Goal: Transaction & Acquisition: Purchase product/service

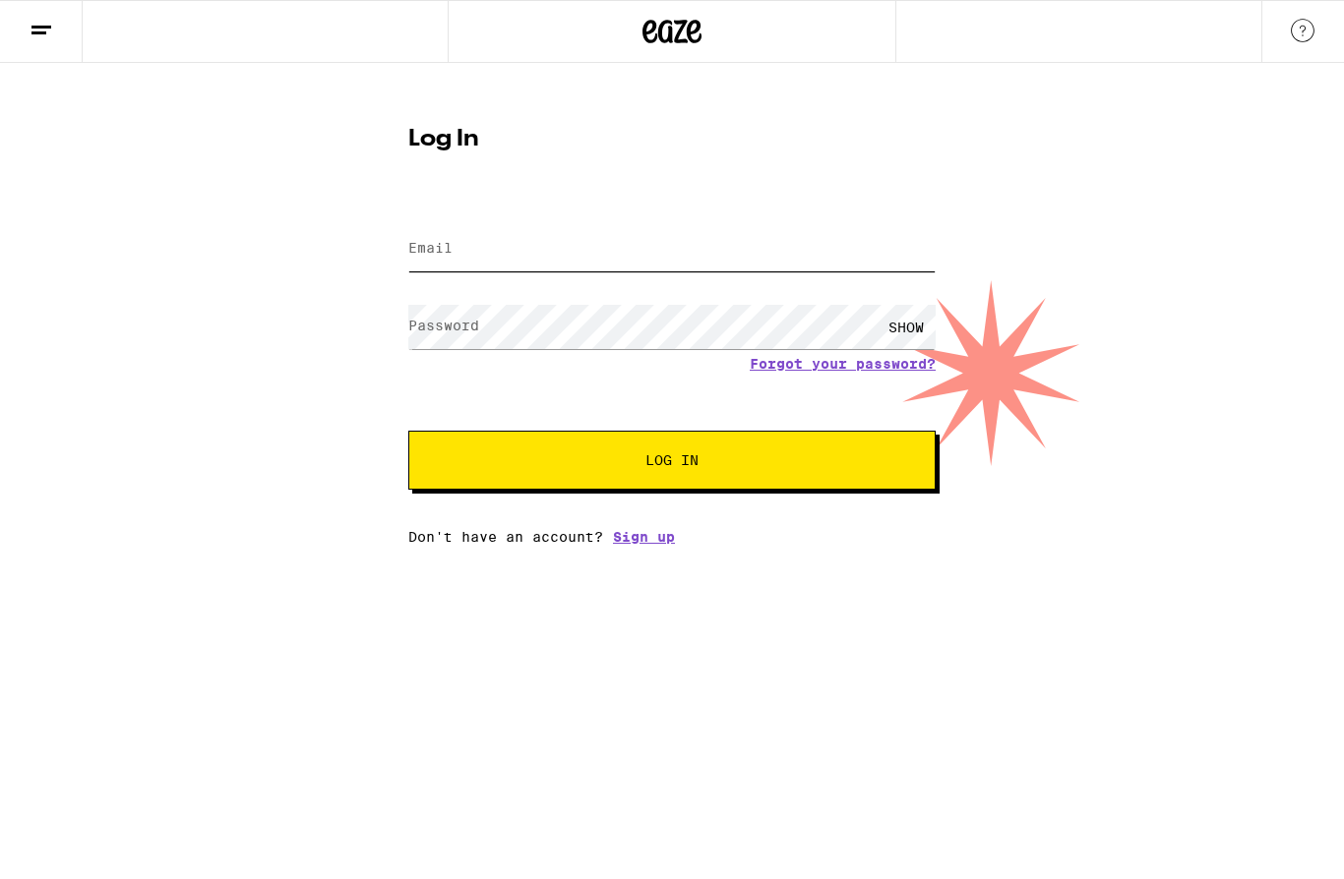
click at [551, 234] on input "Email" at bounding box center [671, 249] width 527 height 44
type input "[EMAIL_ADDRESS][DOMAIN_NAME]"
click at [672, 463] on button "Log In" at bounding box center [671, 460] width 527 height 59
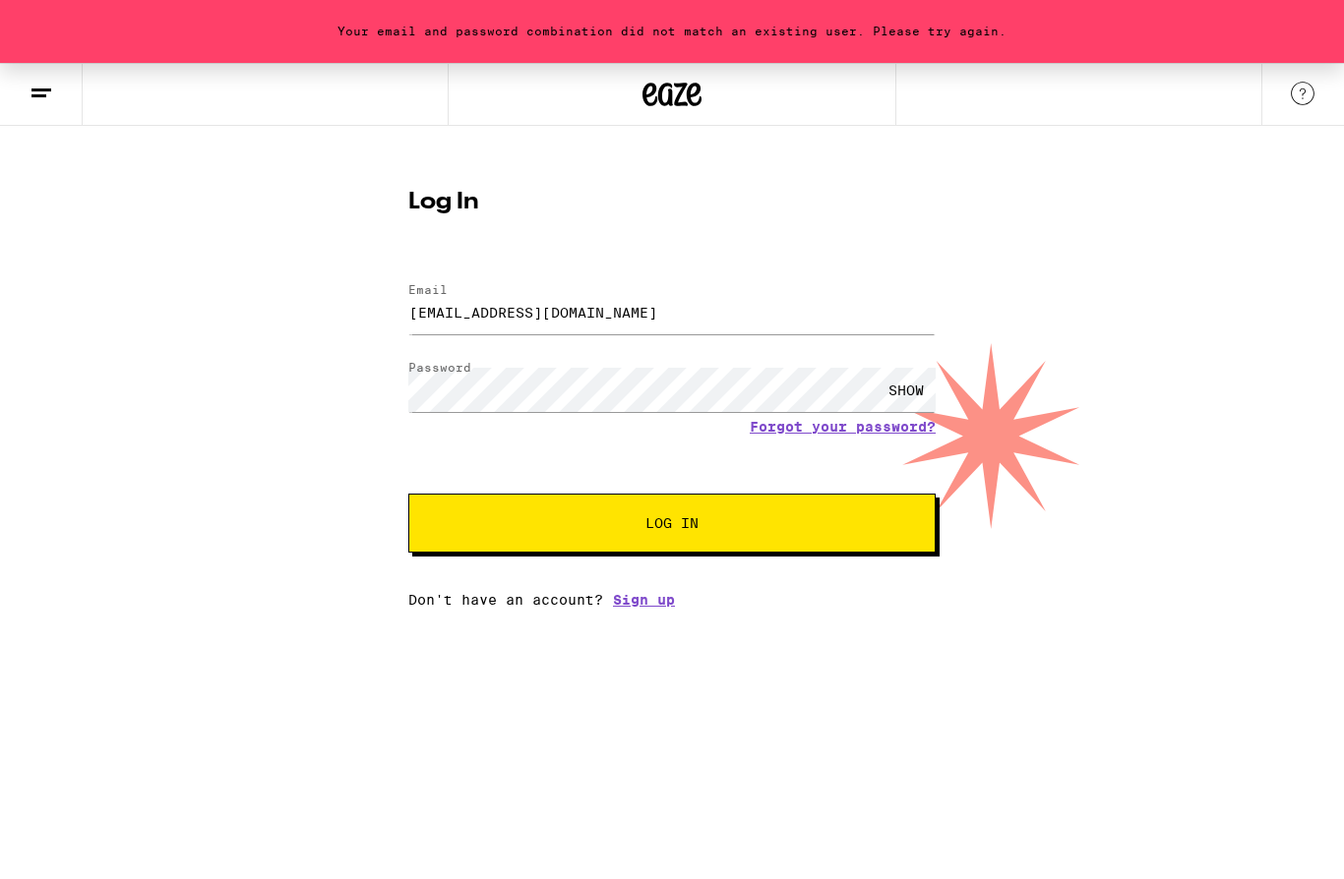
click at [803, 525] on span "Log In" at bounding box center [672, 523] width 368 height 14
click at [768, 513] on button "Log In" at bounding box center [671, 523] width 527 height 59
click at [692, 530] on span "Log In" at bounding box center [671, 523] width 53 height 14
click at [28, 97] on button at bounding box center [41, 95] width 83 height 62
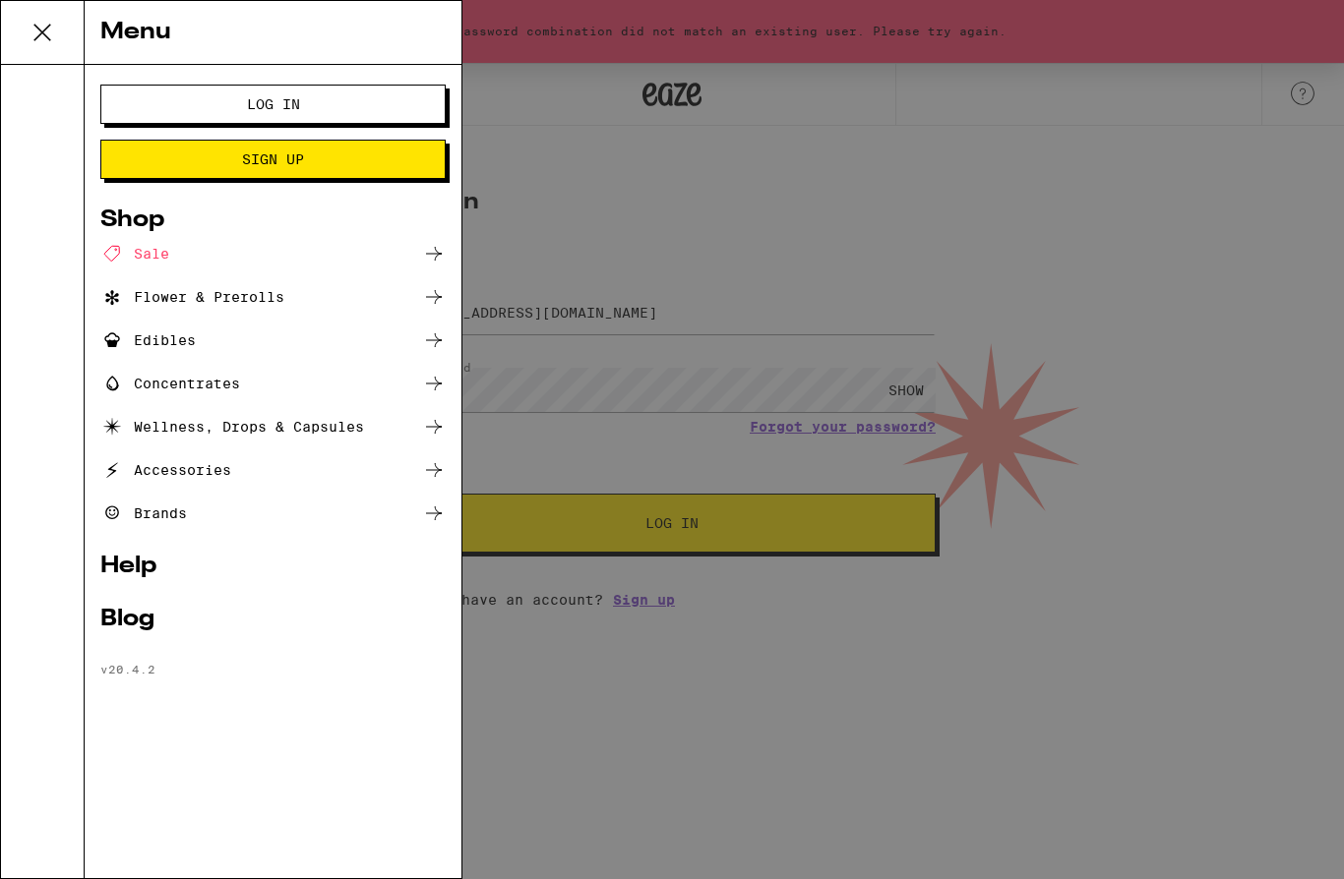
click at [125, 226] on div "Shop" at bounding box center [272, 221] width 345 height 24
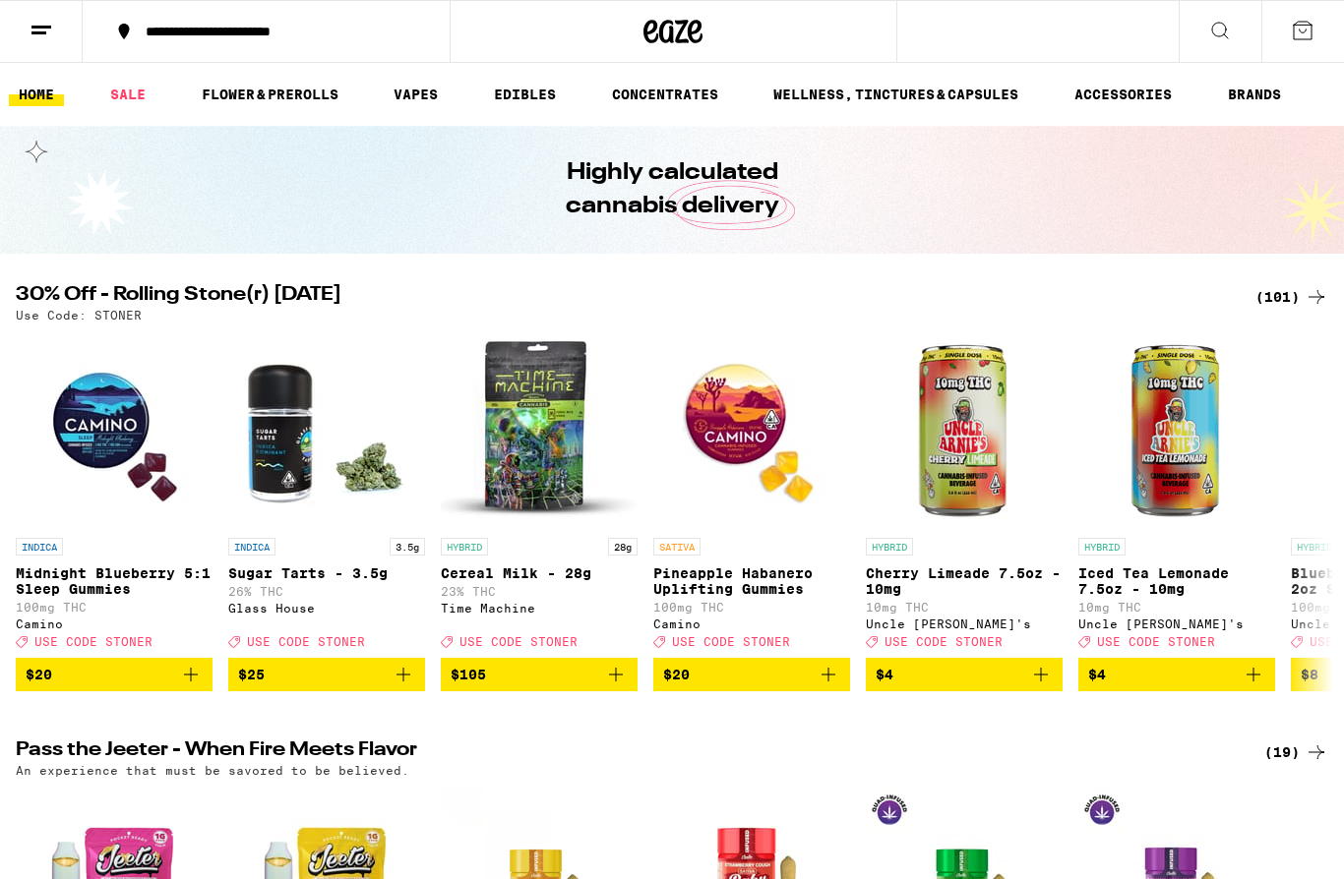
click at [1218, 33] on icon at bounding box center [1220, 31] width 24 height 24
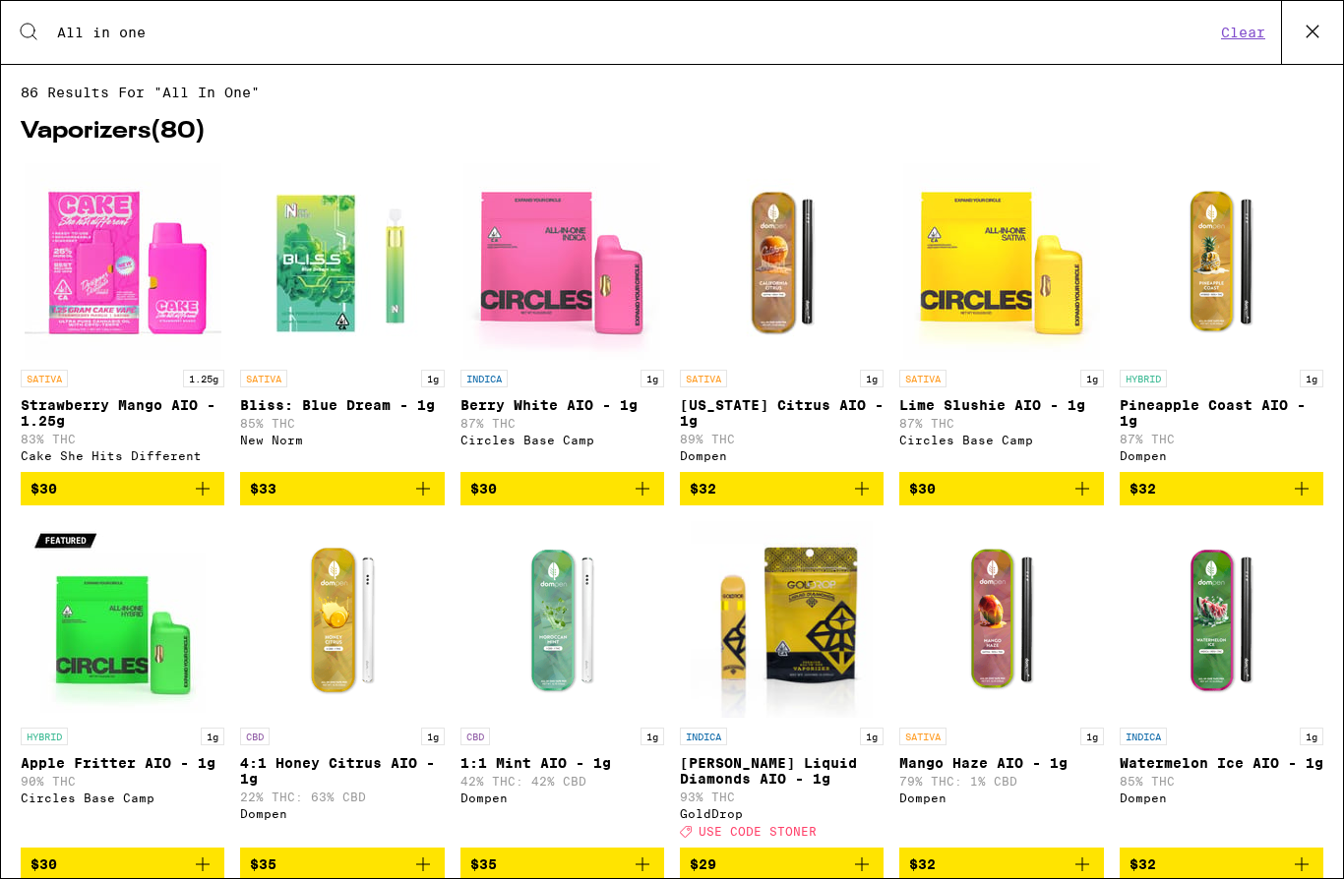
type input "All in one"
click at [870, 167] on img "Open page for California Citrus AIO - 1g from Dompen" at bounding box center [782, 261] width 197 height 197
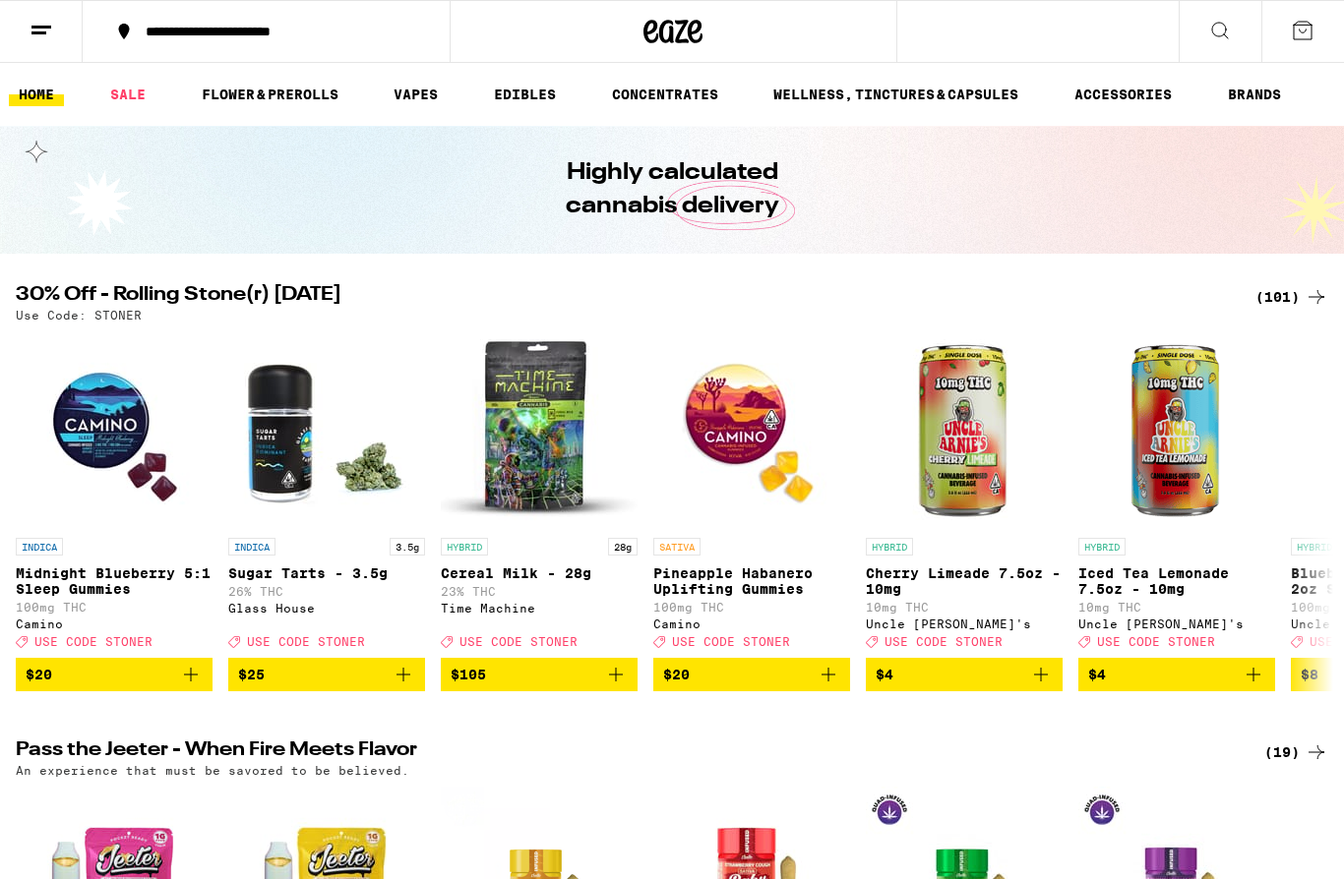
click at [411, 90] on link "VAPES" at bounding box center [416, 95] width 64 height 24
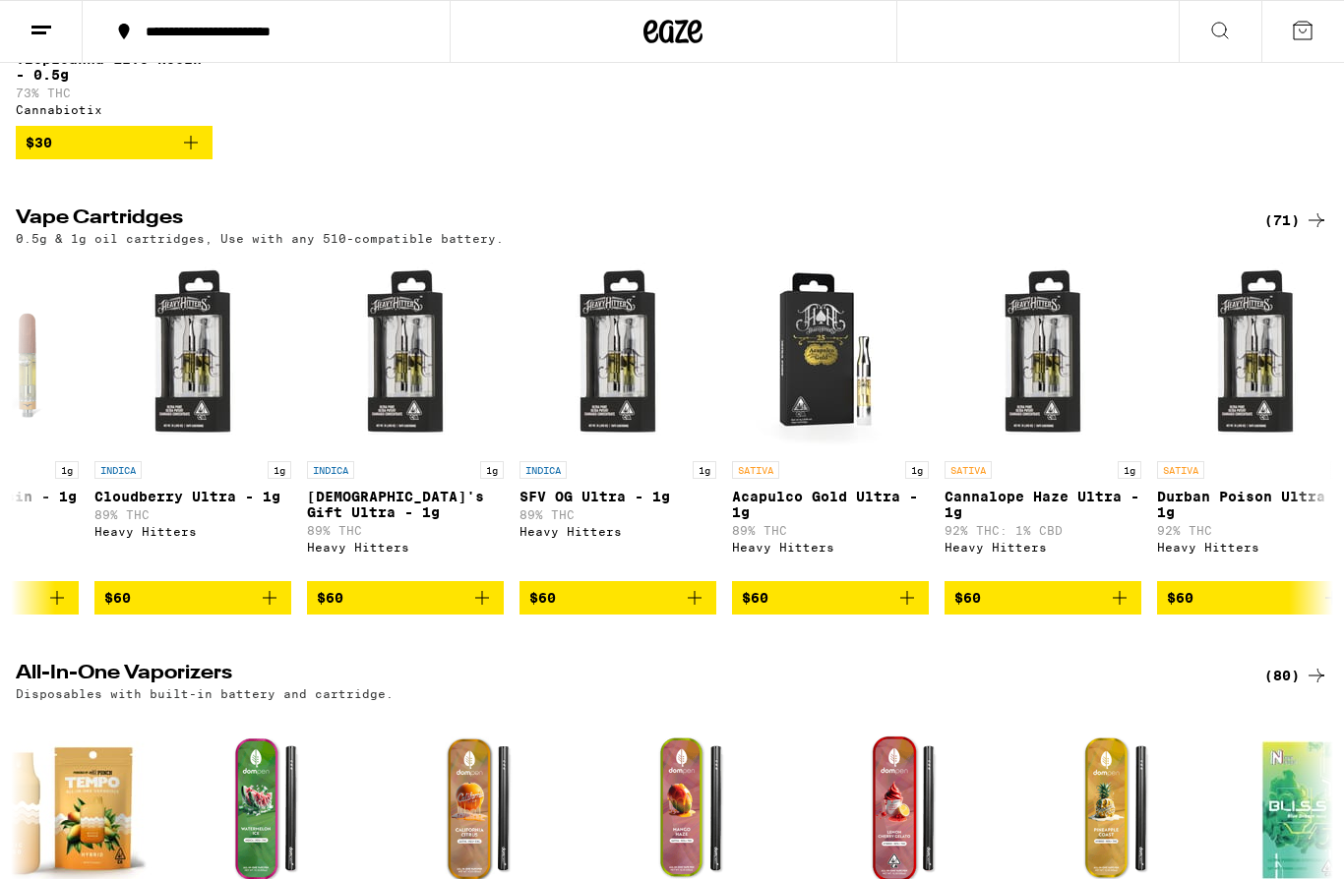
scroll to position [0, 11821]
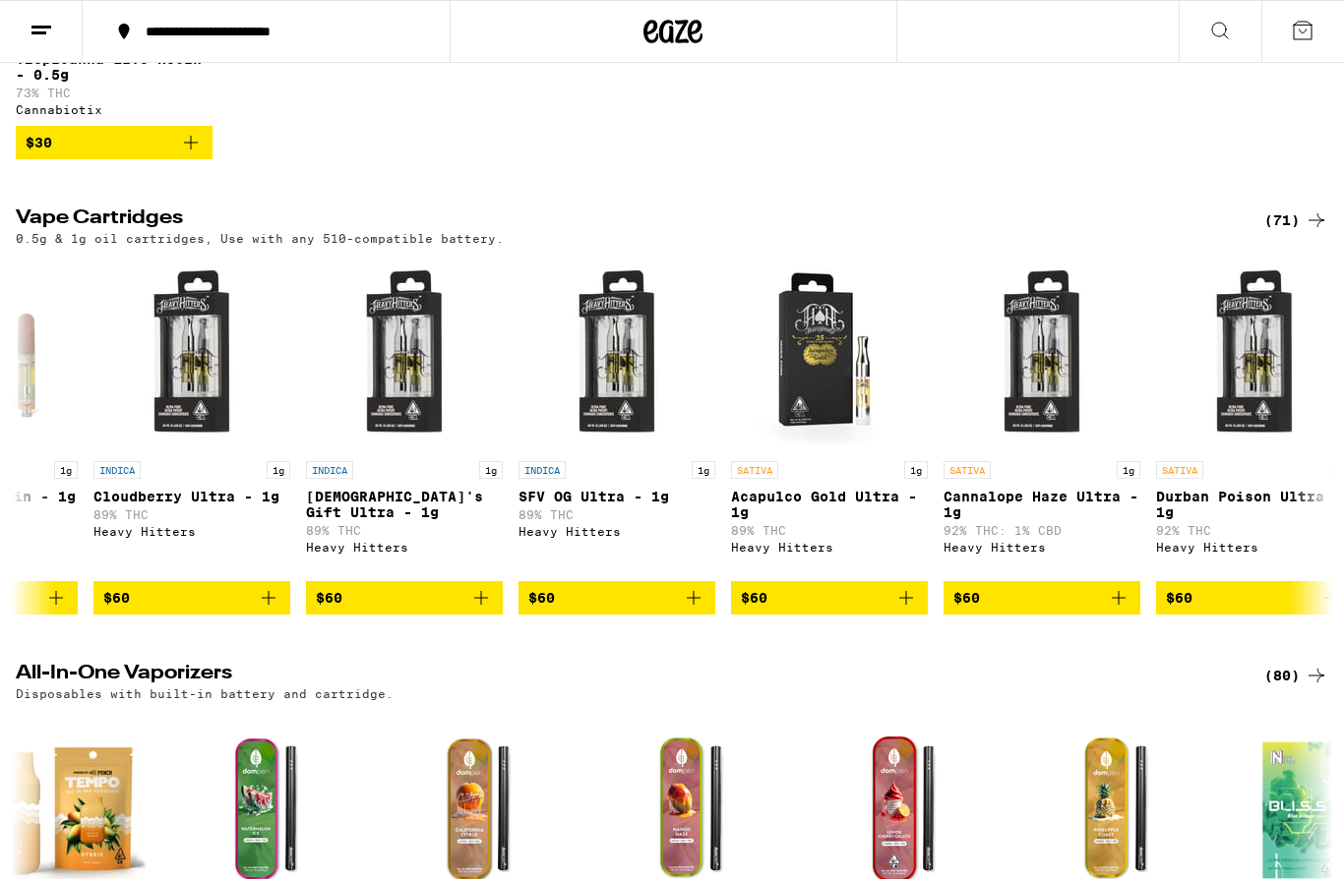
click at [1221, 37] on icon at bounding box center [1220, 31] width 24 height 24
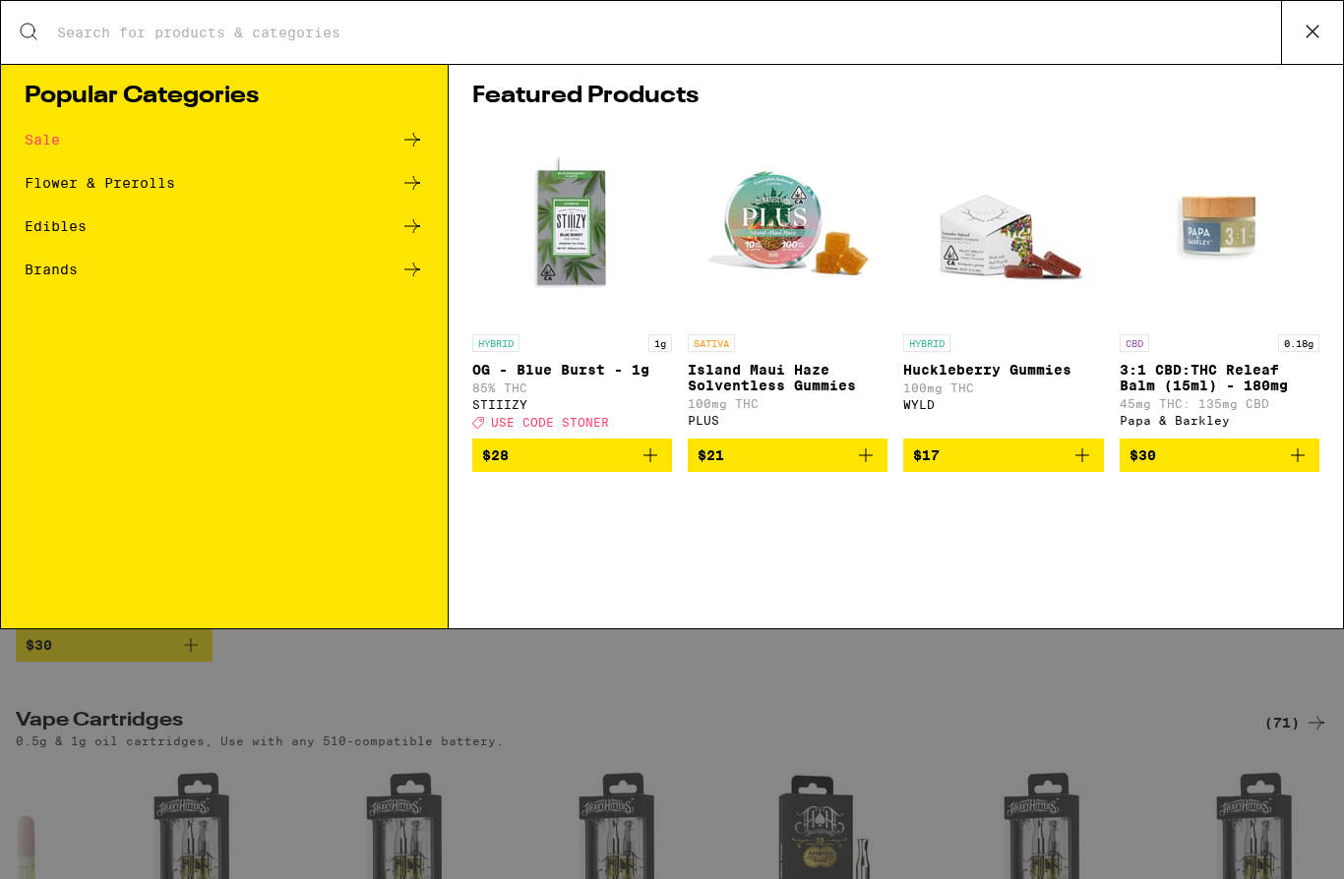
scroll to position [0, 0]
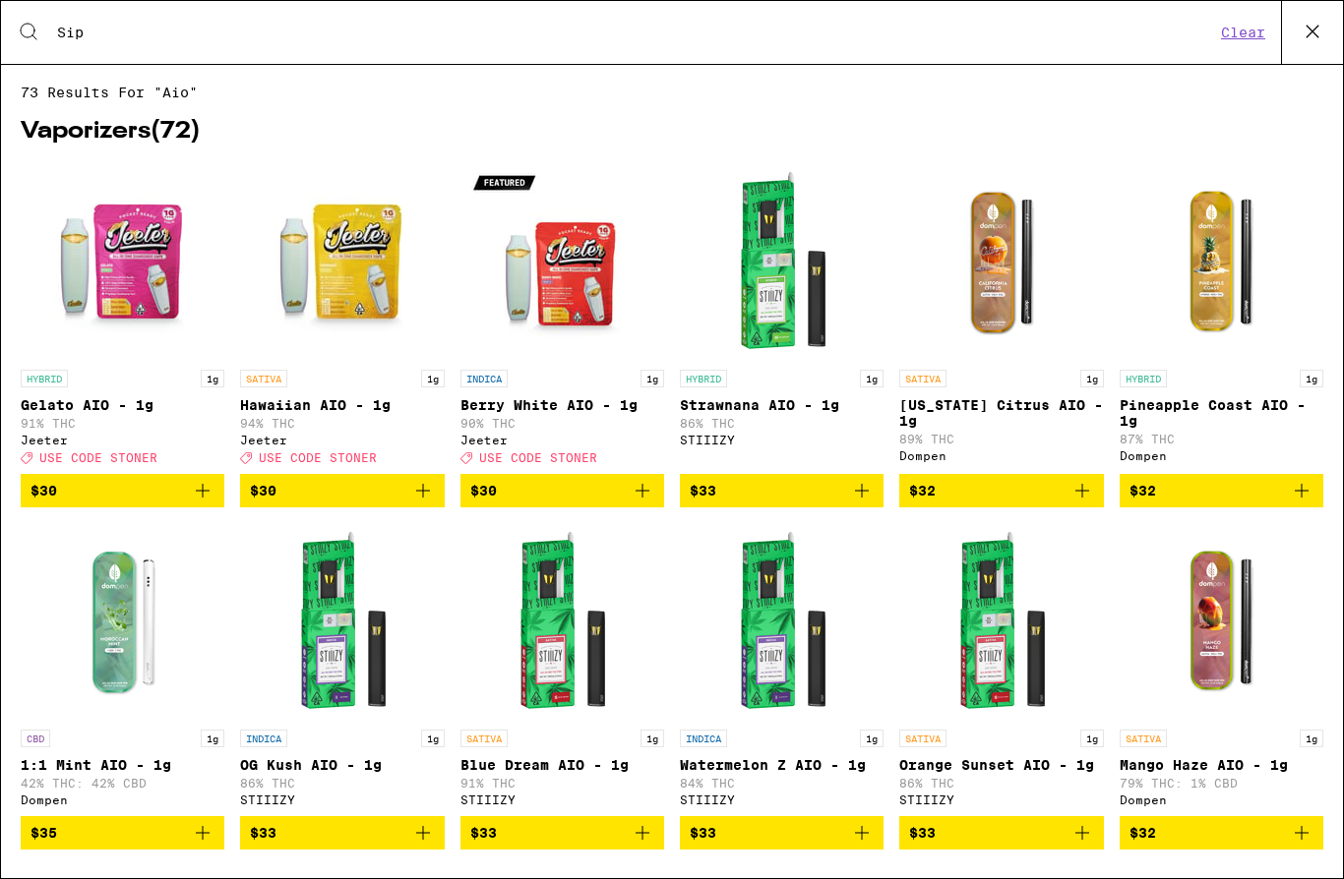
type input "Sip"
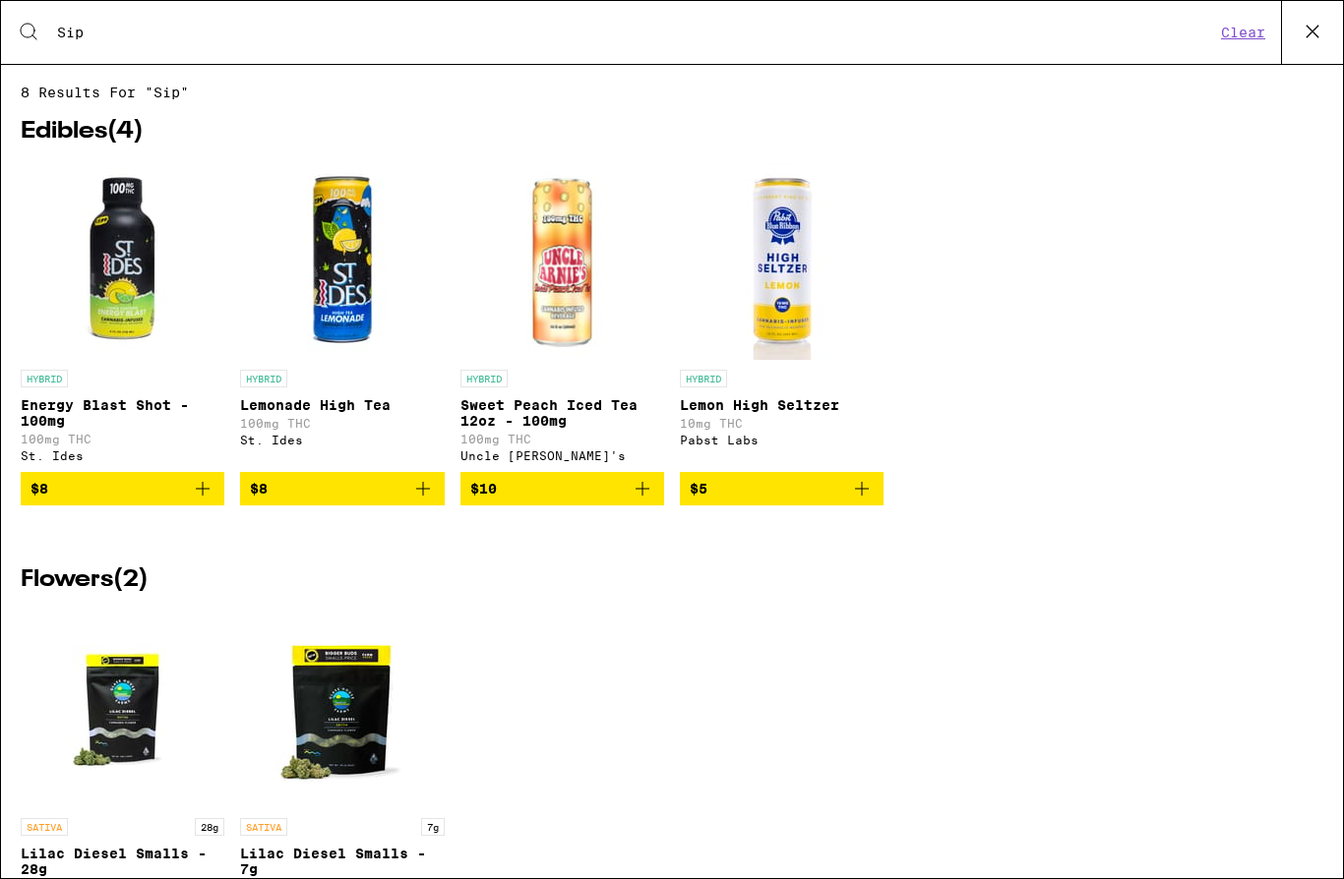
click at [1145, 453] on div "HYBRID Energy Blast Shot - 100mg 100mg THC St. Ides $8 HYBRID Lemonade High Tea…" at bounding box center [672, 349] width 1302 height 372
click at [1305, 30] on icon at bounding box center [1313, 32] width 30 height 30
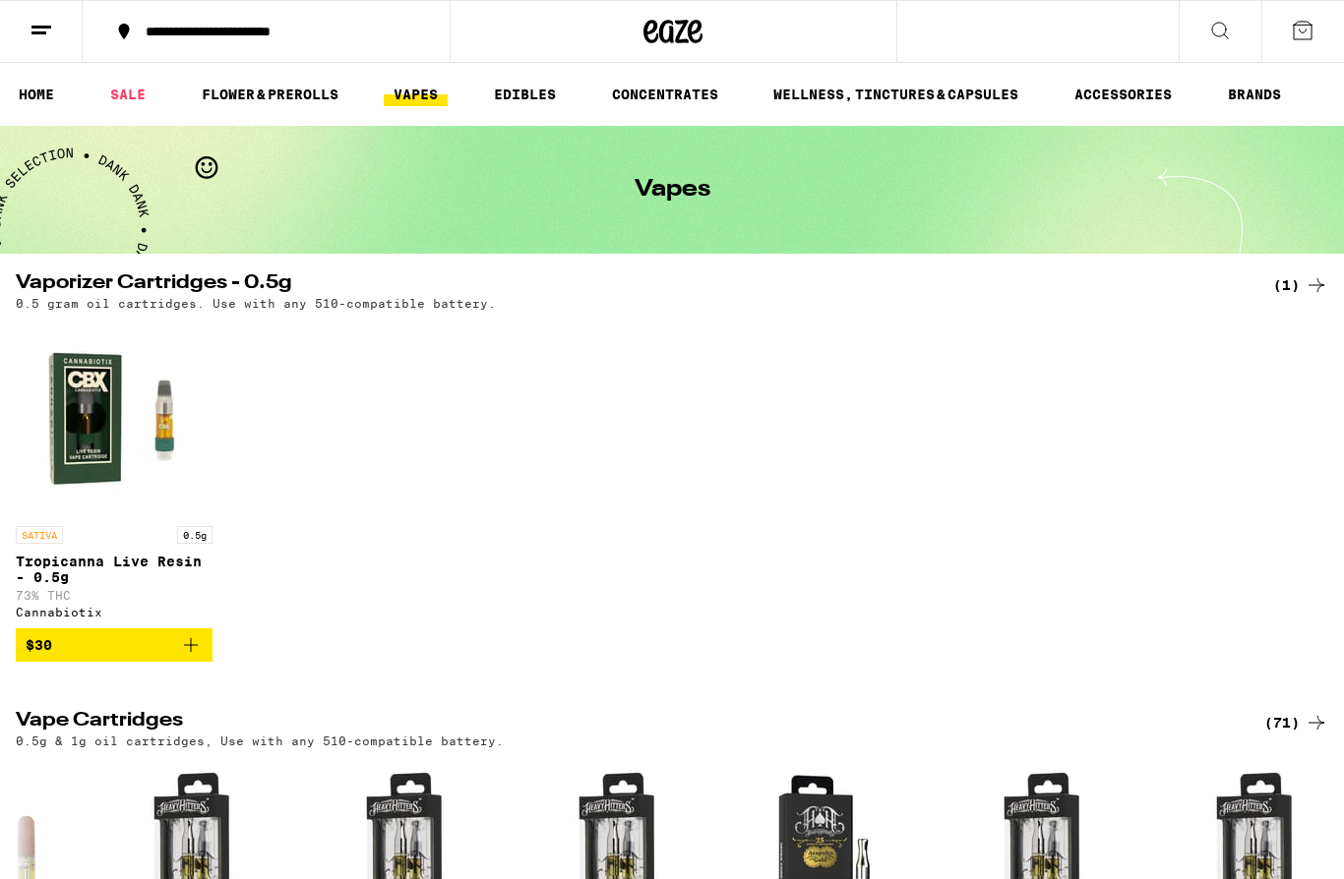
click at [1220, 38] on icon at bounding box center [1220, 31] width 24 height 24
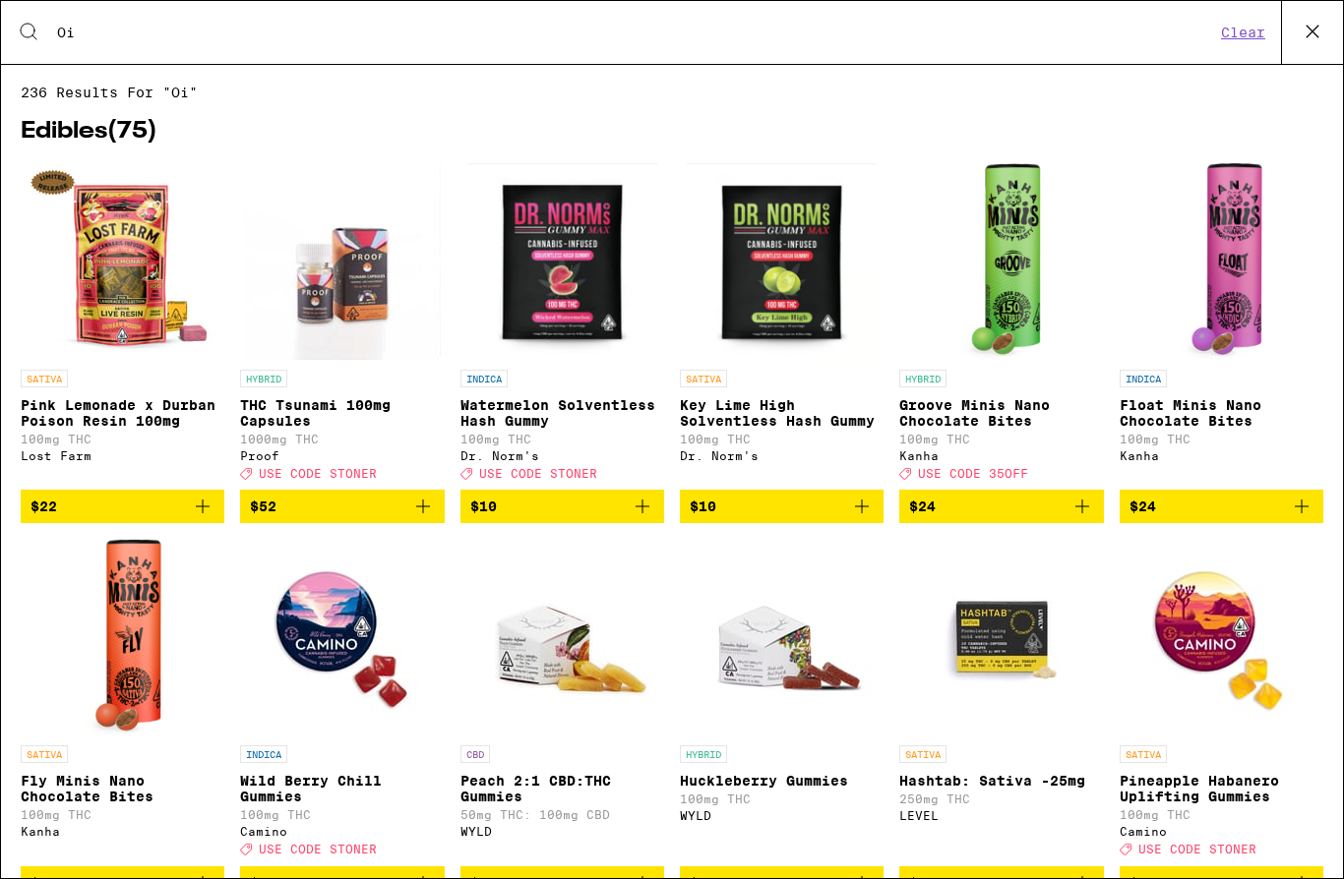
type input "O"
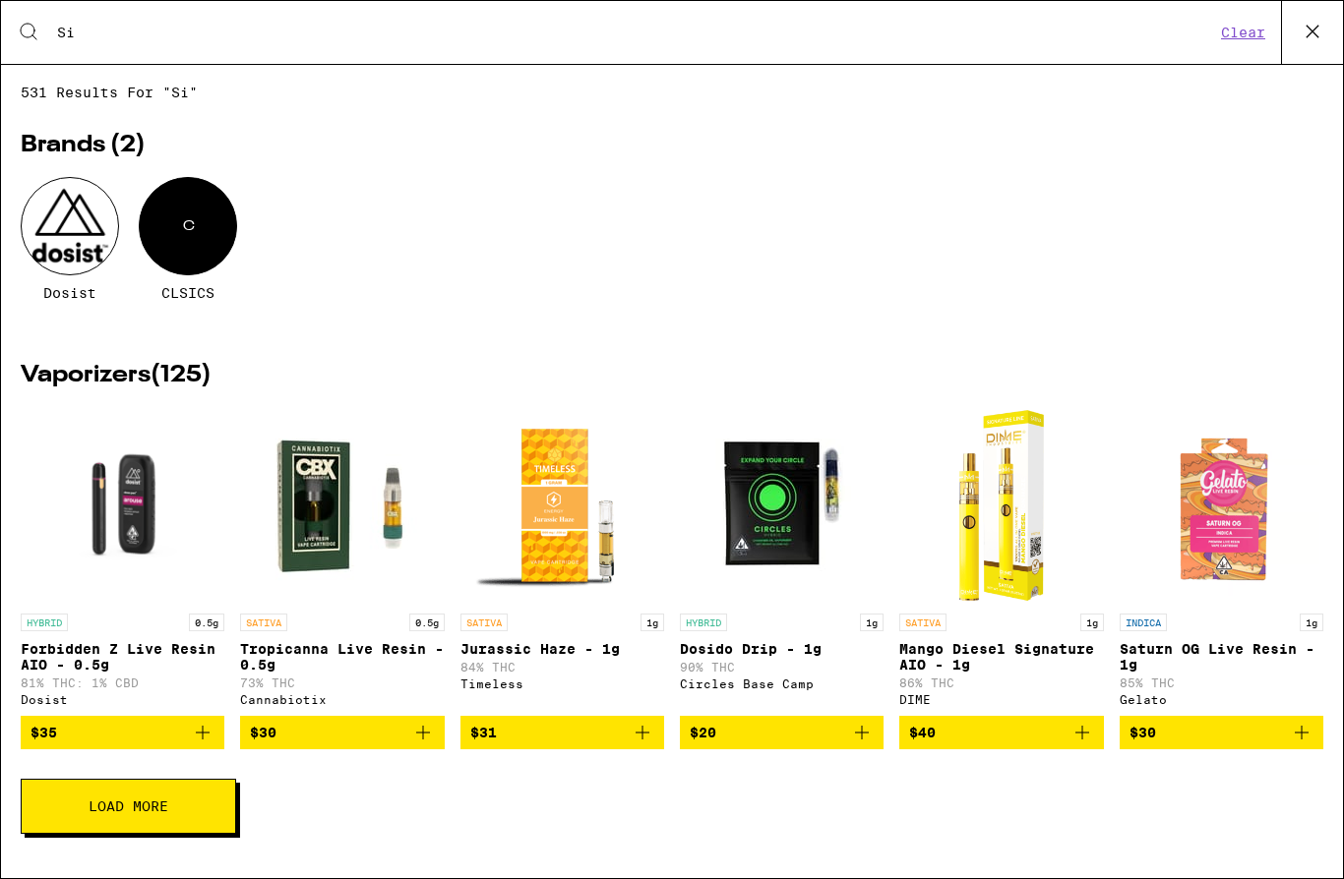
type input "S"
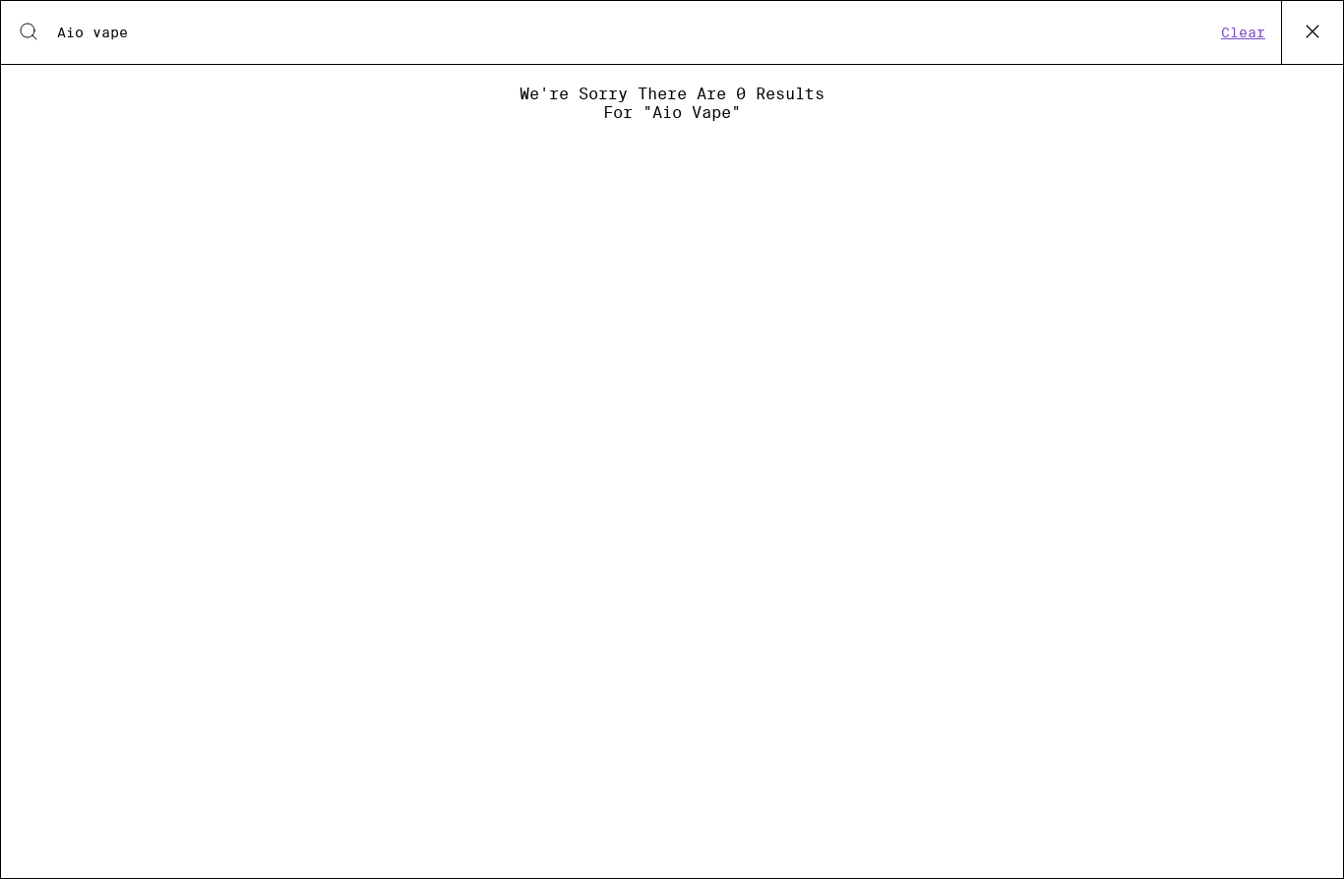
type input "Aio vape"
